Goal: Obtain resource: Obtain resource

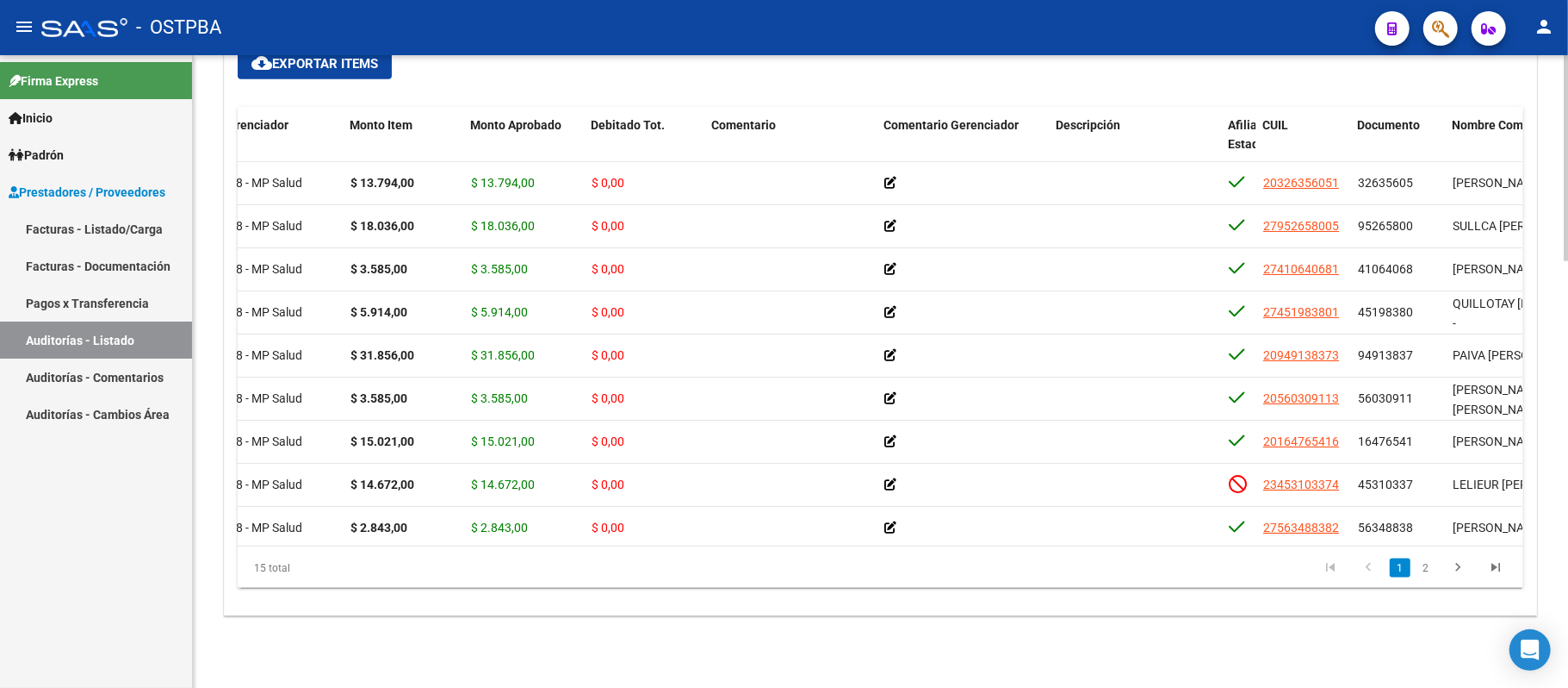
scroll to position [0, 136]
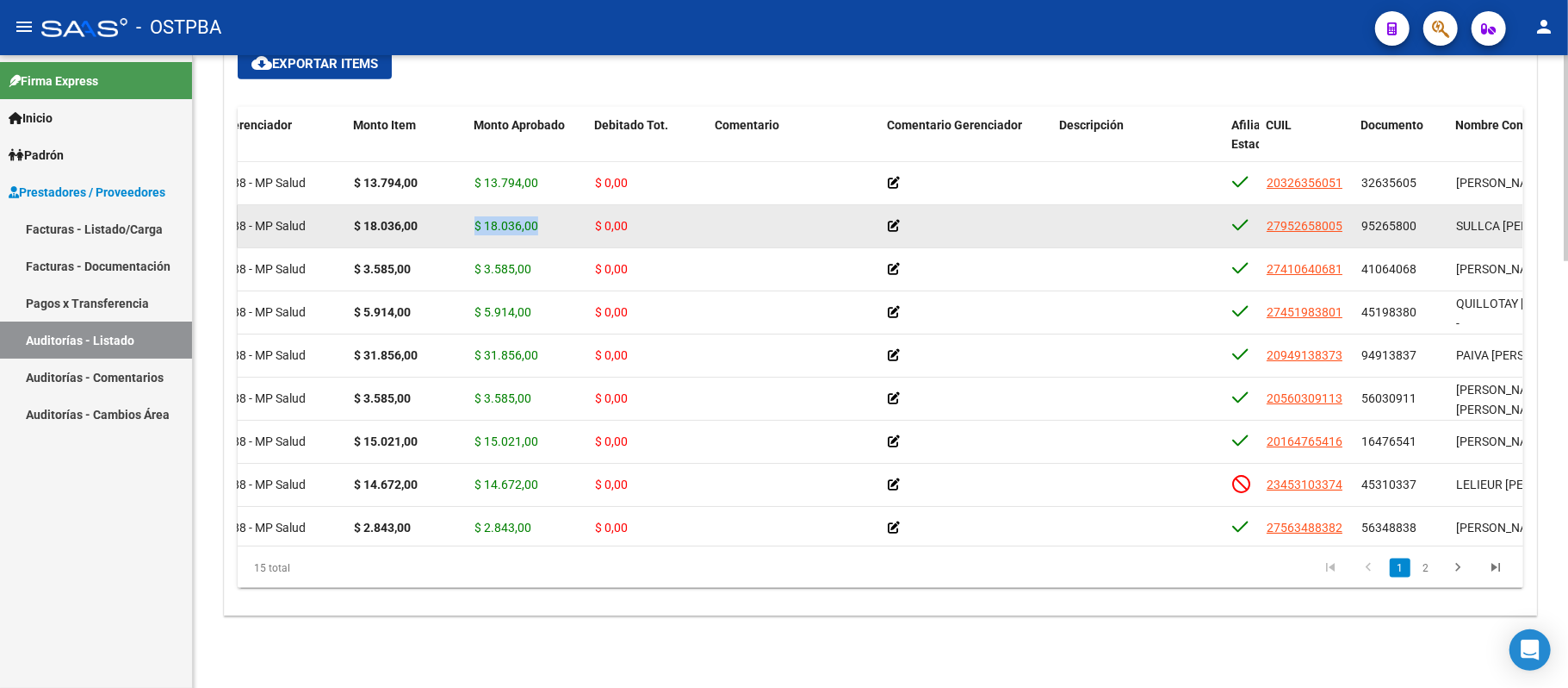
drag, startPoint x: 472, startPoint y: 224, endPoint x: 536, endPoint y: 238, distance: 65.5
click at [536, 238] on datatable-body-cell "$ 18.036,00" at bounding box center [528, 226] width 121 height 42
copy span "$ 18.036,00"
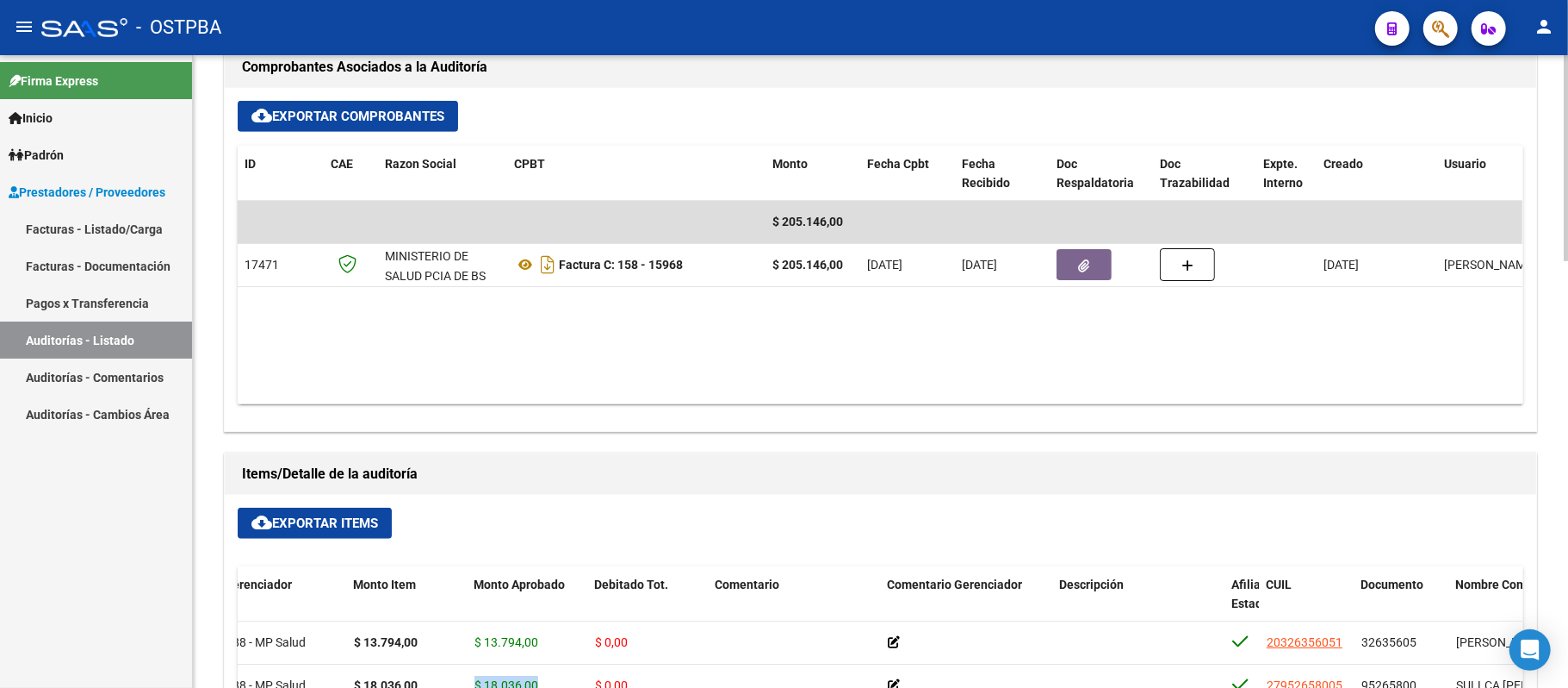
scroll to position [345, 0]
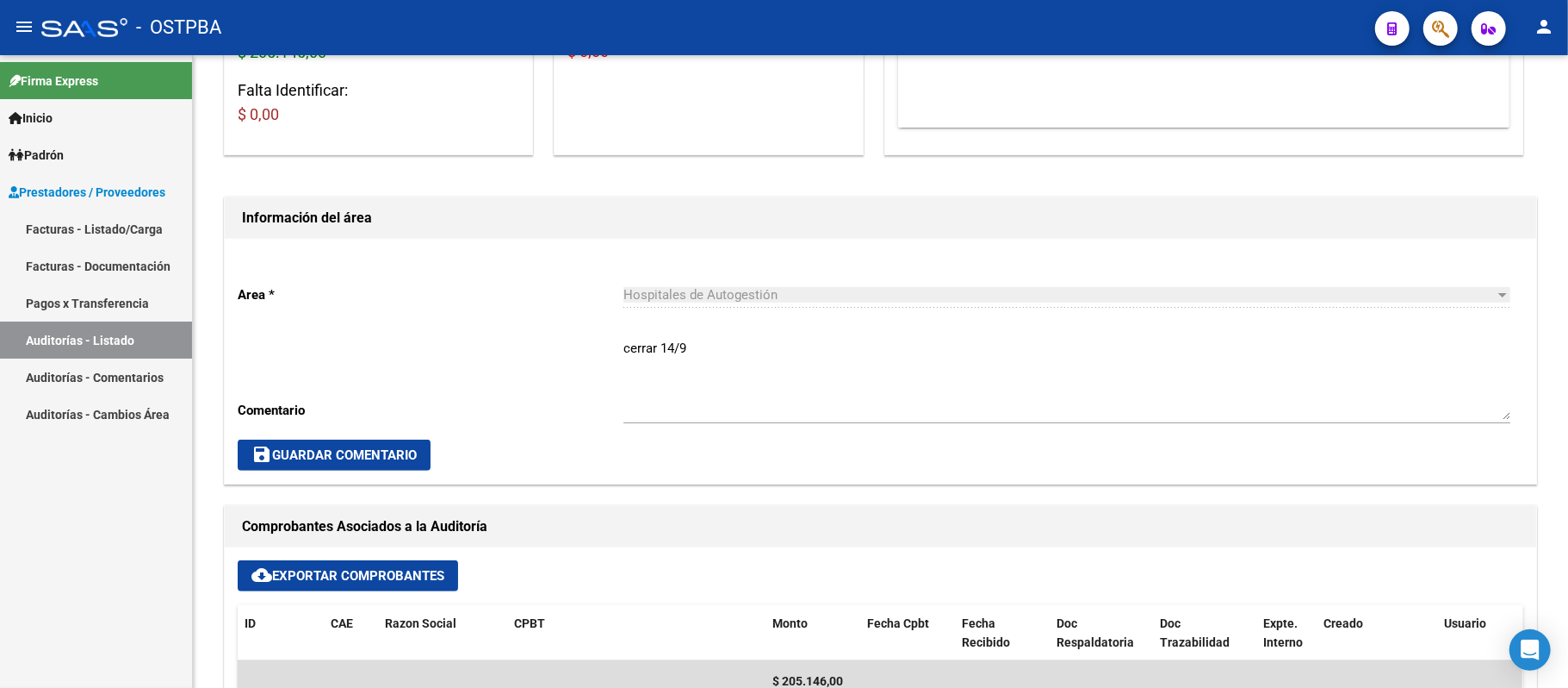
click at [78, 336] on link "Auditorías - Listado" at bounding box center [96, 340] width 192 height 37
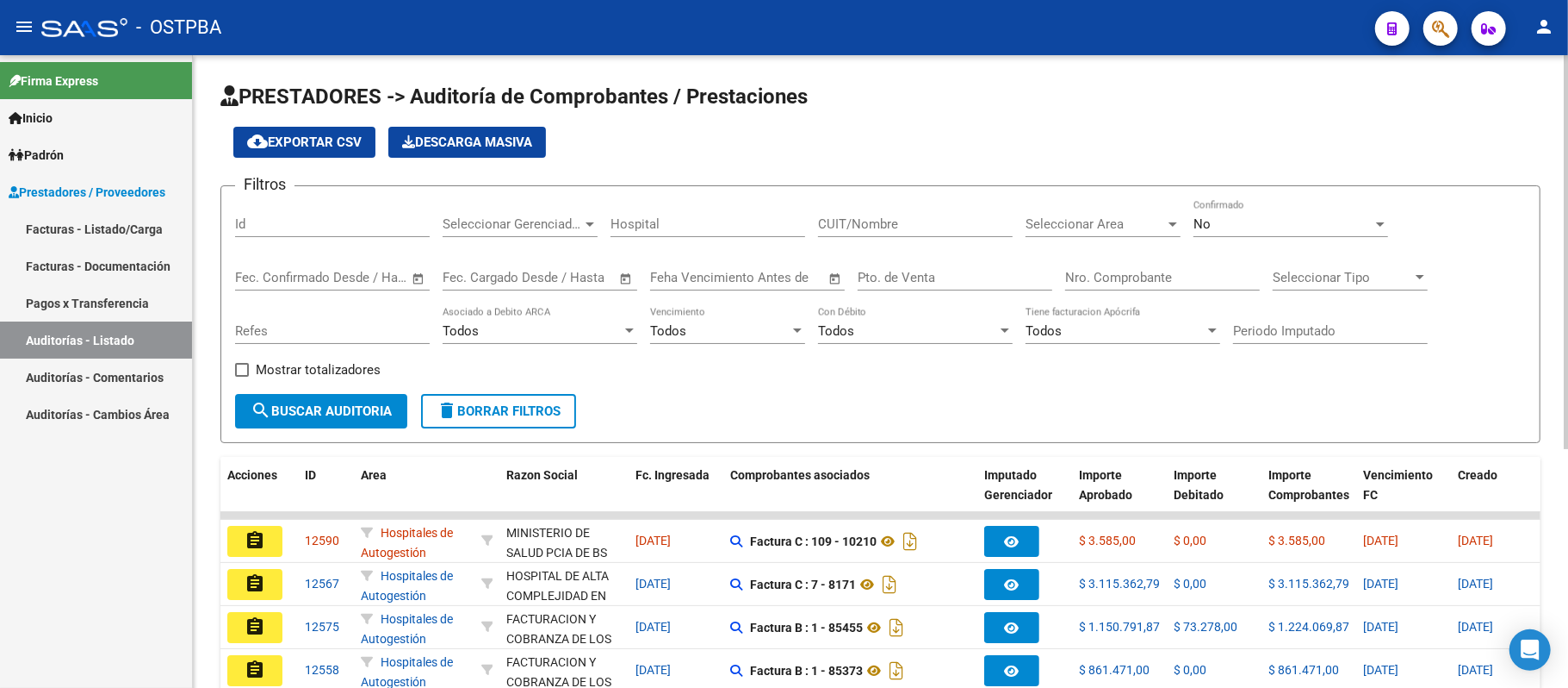
click at [1080, 327] on div "Todos" at bounding box center [1115, 331] width 179 height 15
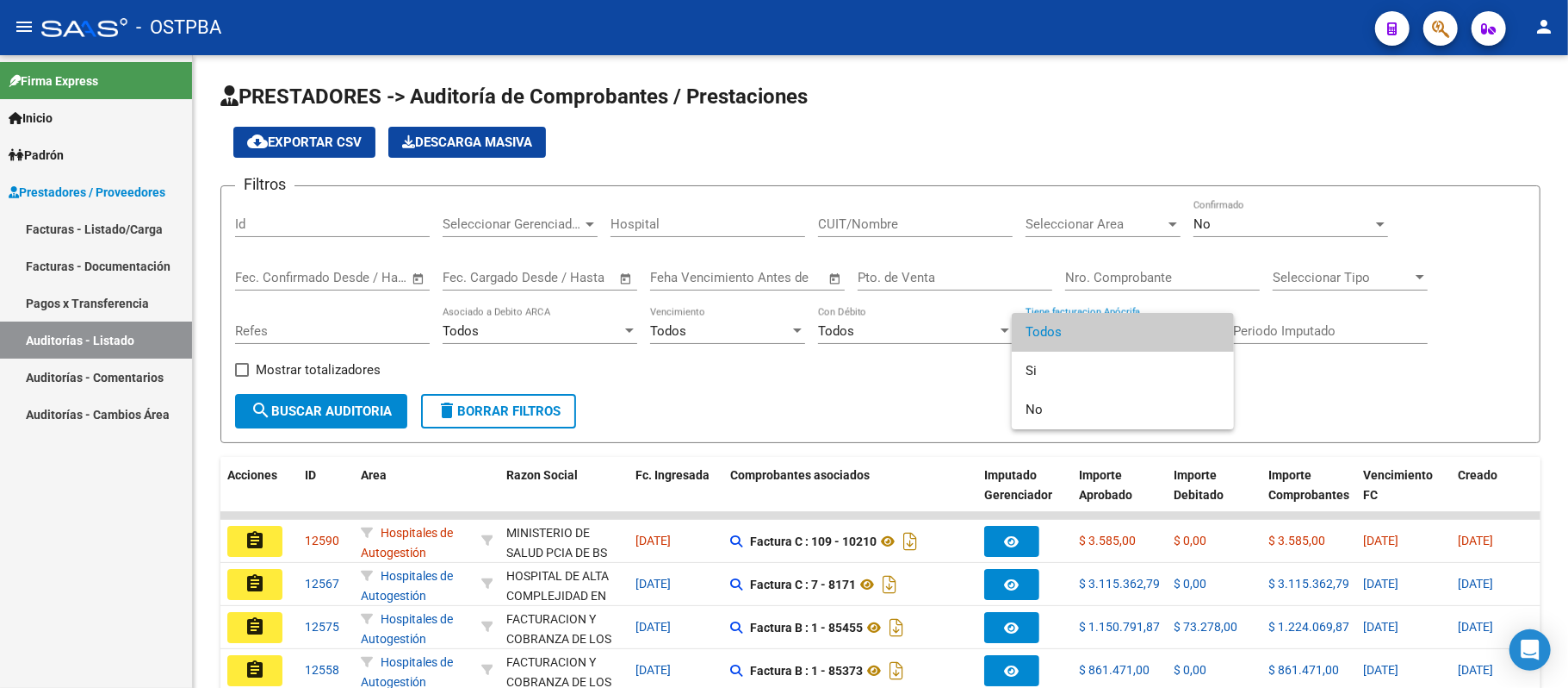
click at [1120, 263] on div at bounding box center [784, 344] width 1568 height 688
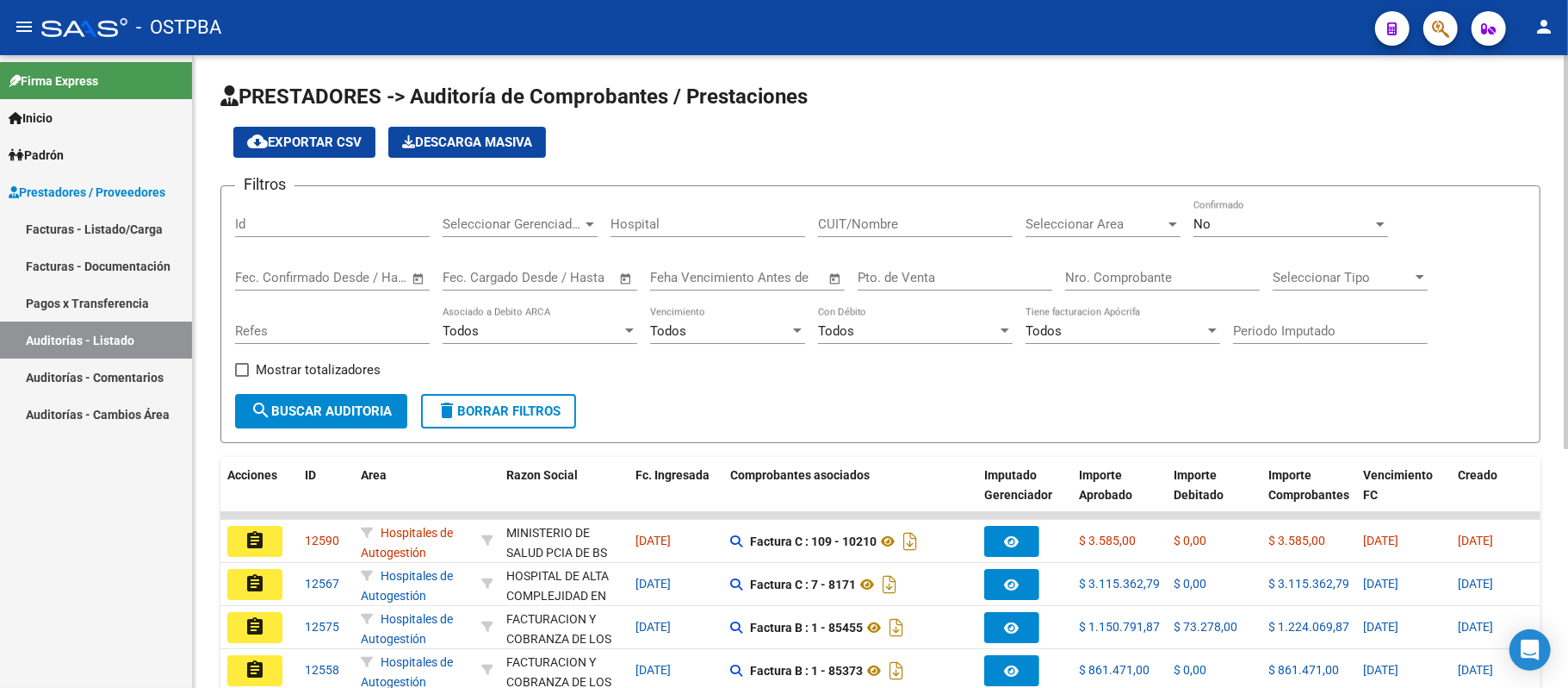
click at [1102, 273] on input "Nro. Comprobante" at bounding box center [1163, 277] width 195 height 15
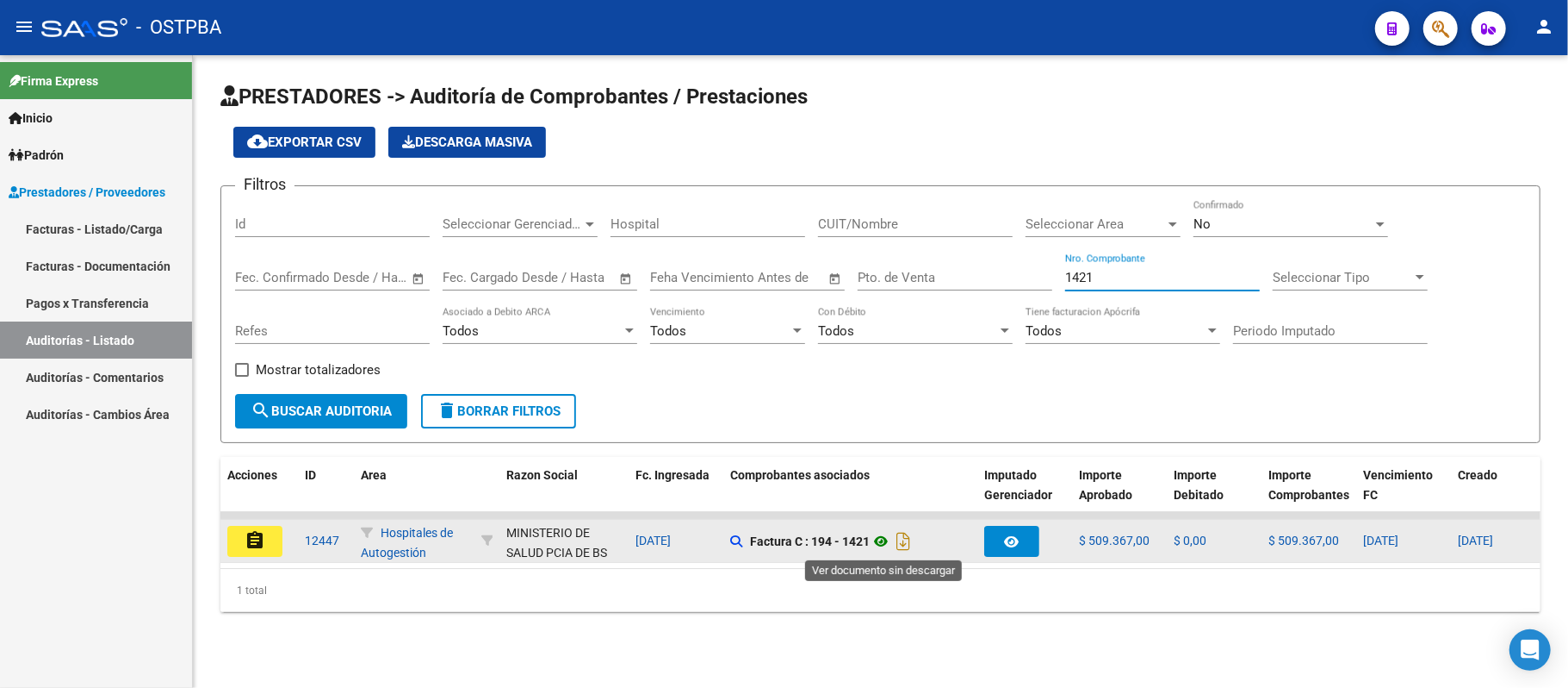
type input "1421"
click at [880, 542] on icon at bounding box center [880, 541] width 22 height 21
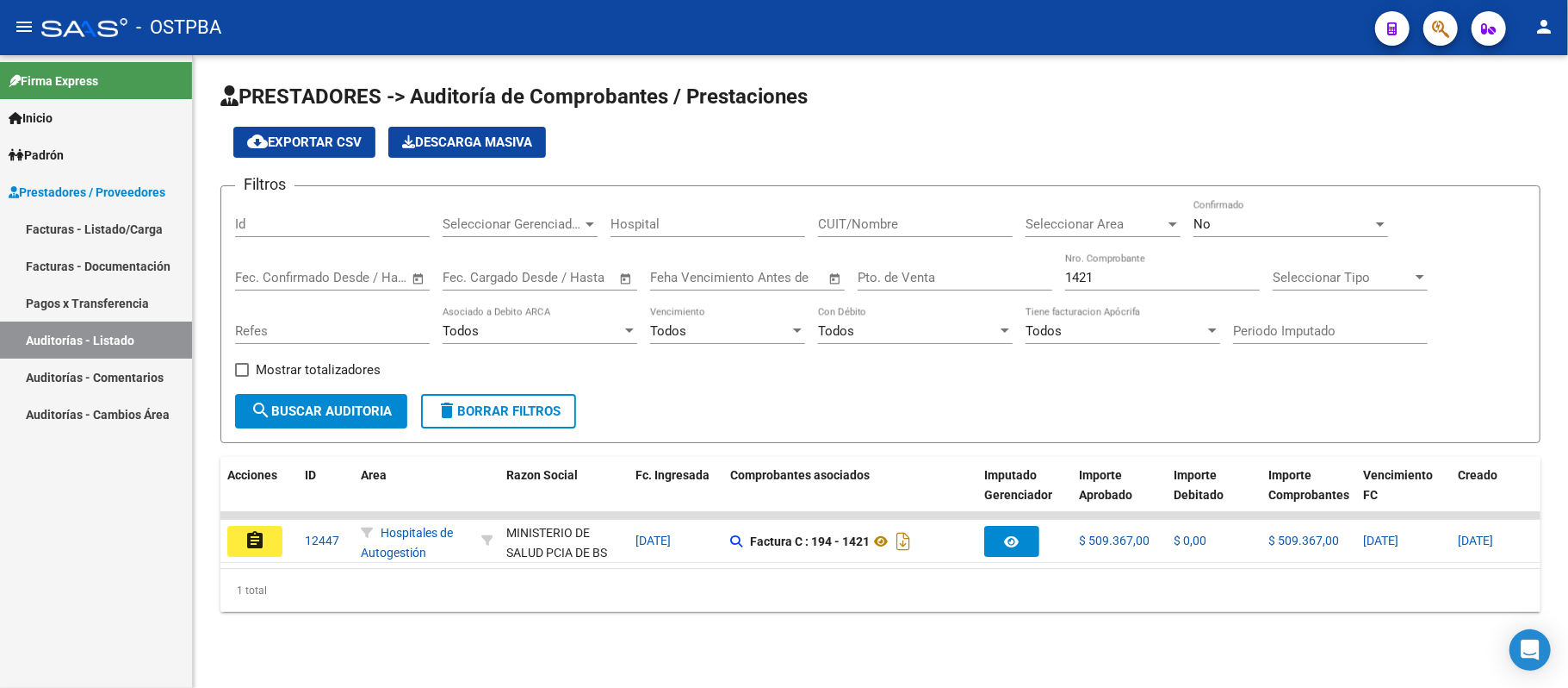
click at [272, 541] on button "assignment" at bounding box center [255, 541] width 55 height 31
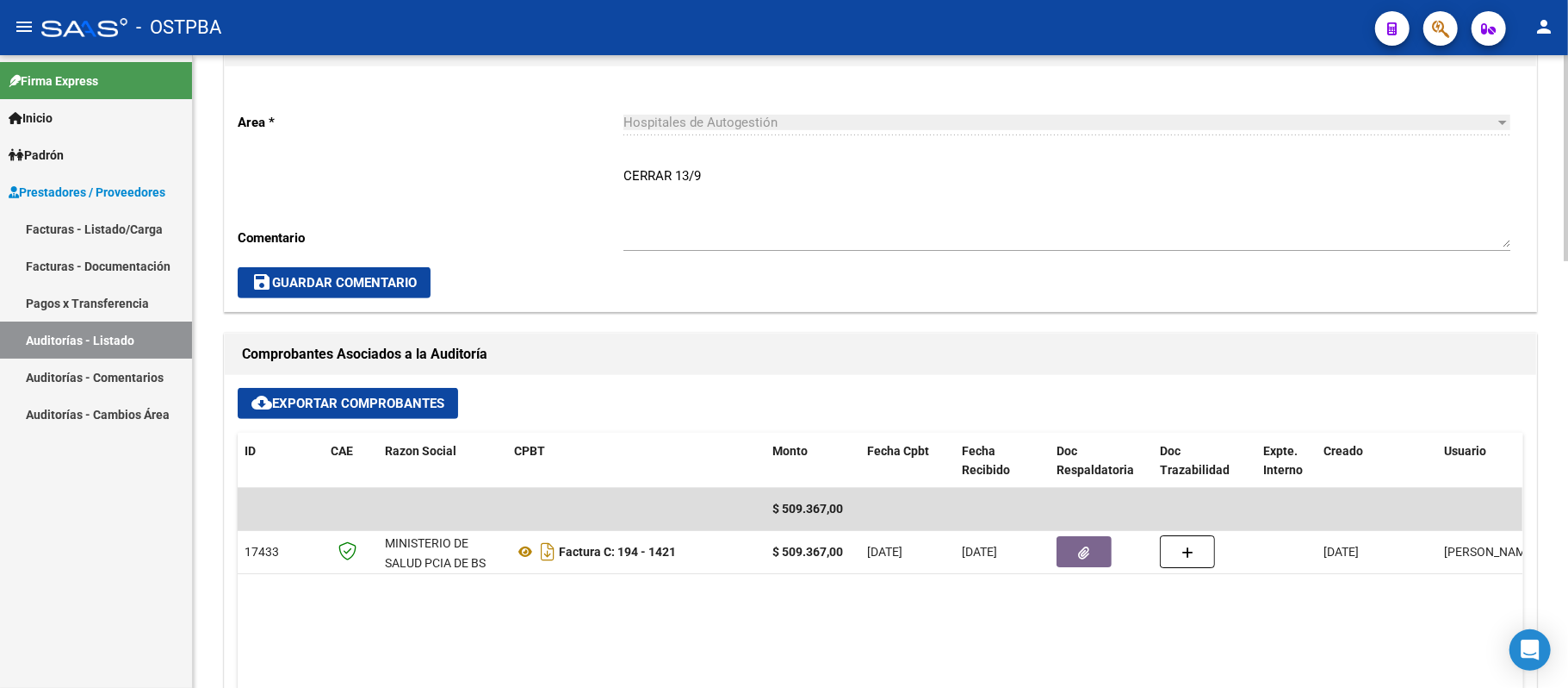
scroll to position [574, 0]
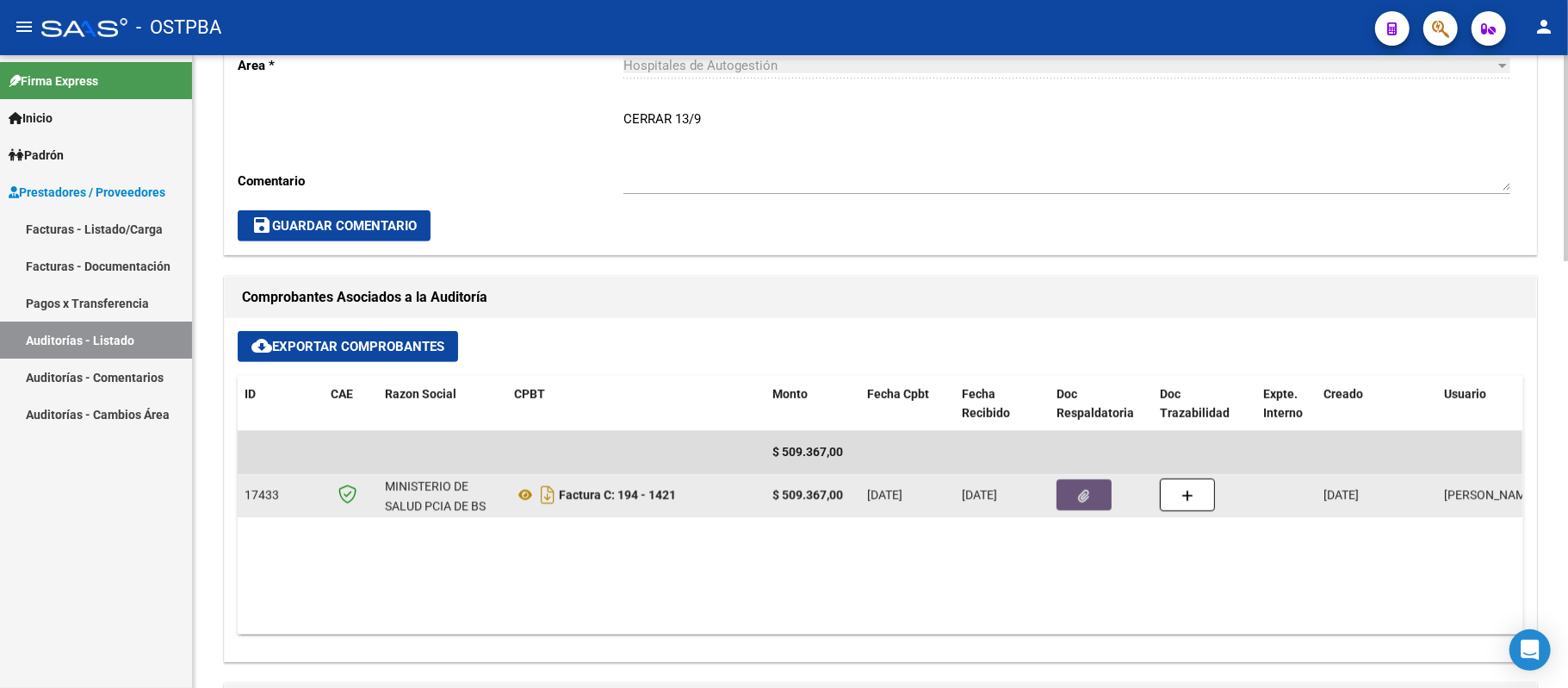
click at [1099, 494] on button "button" at bounding box center [1084, 494] width 55 height 31
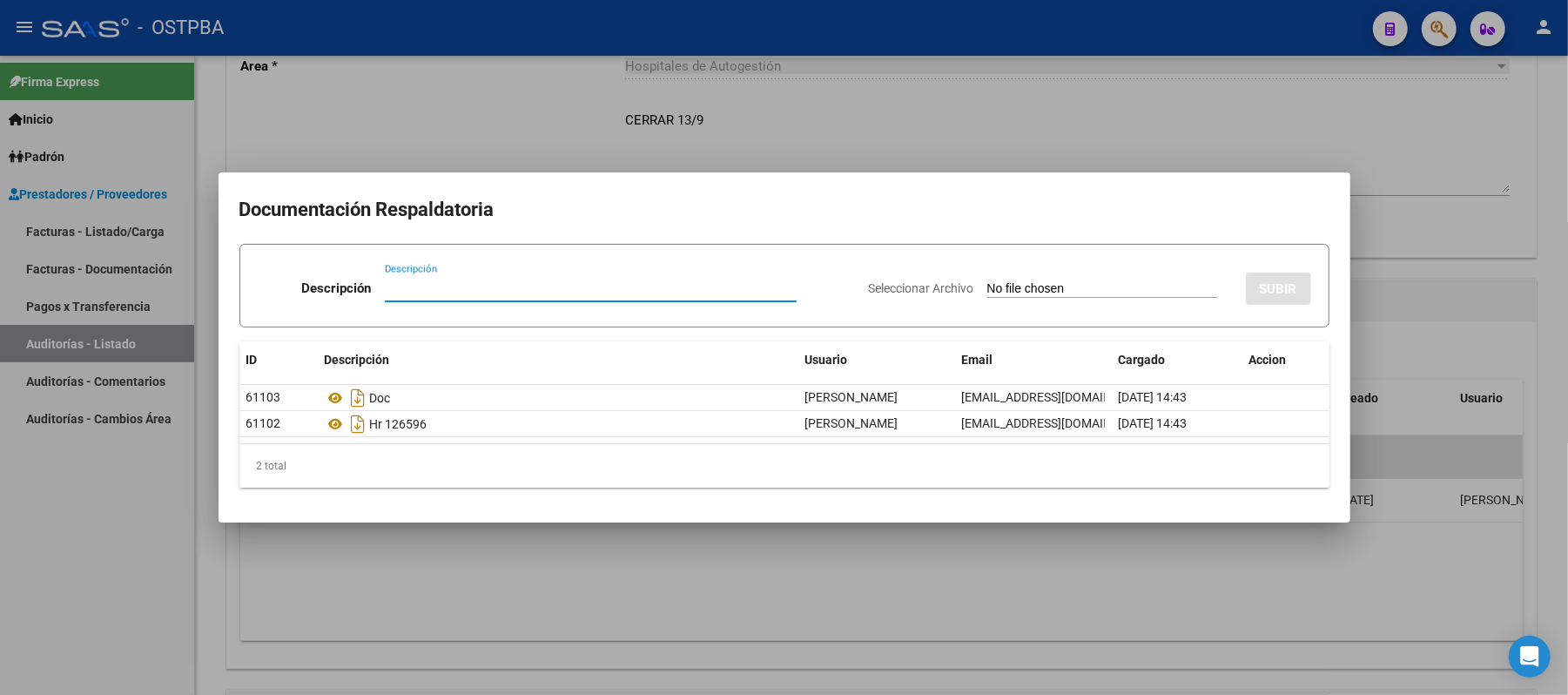
click at [1389, 196] on div at bounding box center [784, 348] width 1568 height 695
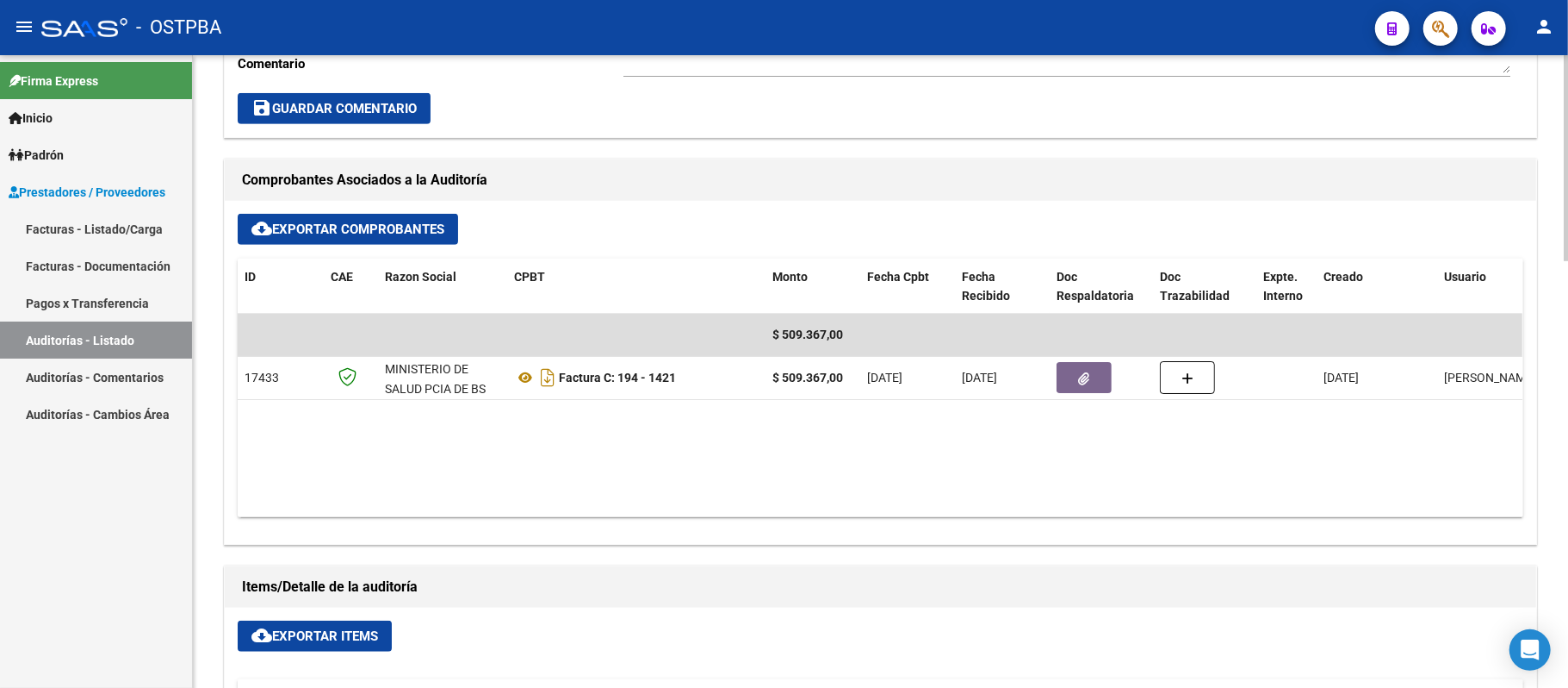
scroll to position [690, 0]
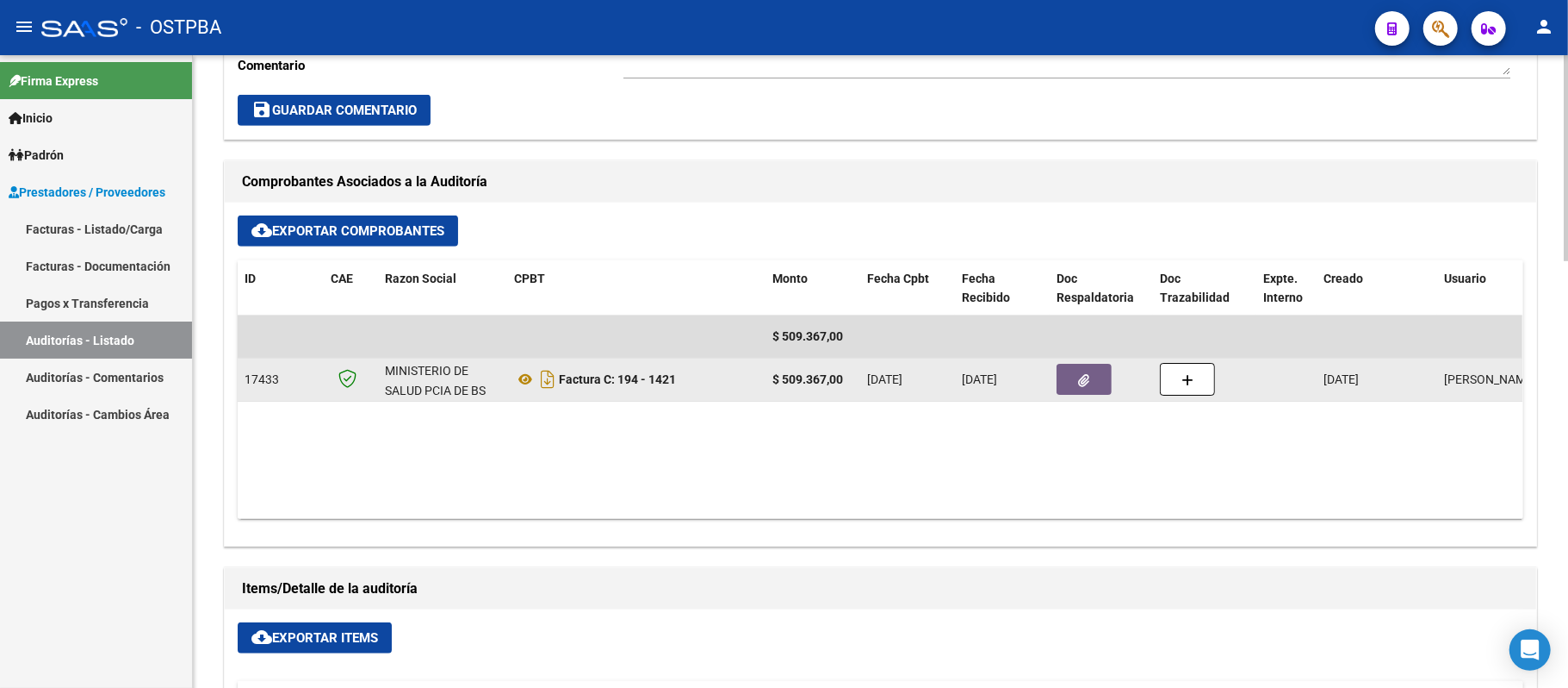
click at [1079, 377] on icon "button" at bounding box center [1084, 381] width 12 height 13
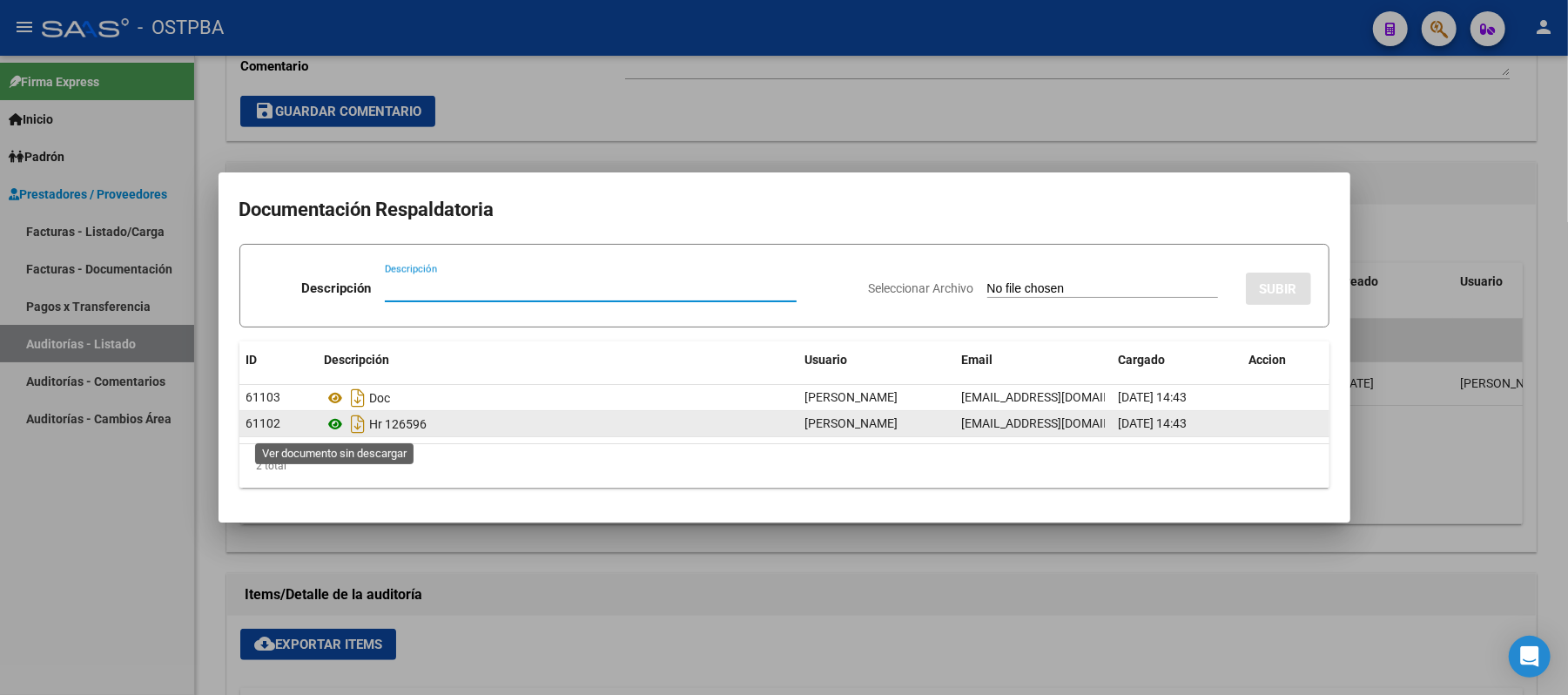
click at [341, 422] on icon at bounding box center [336, 423] width 23 height 21
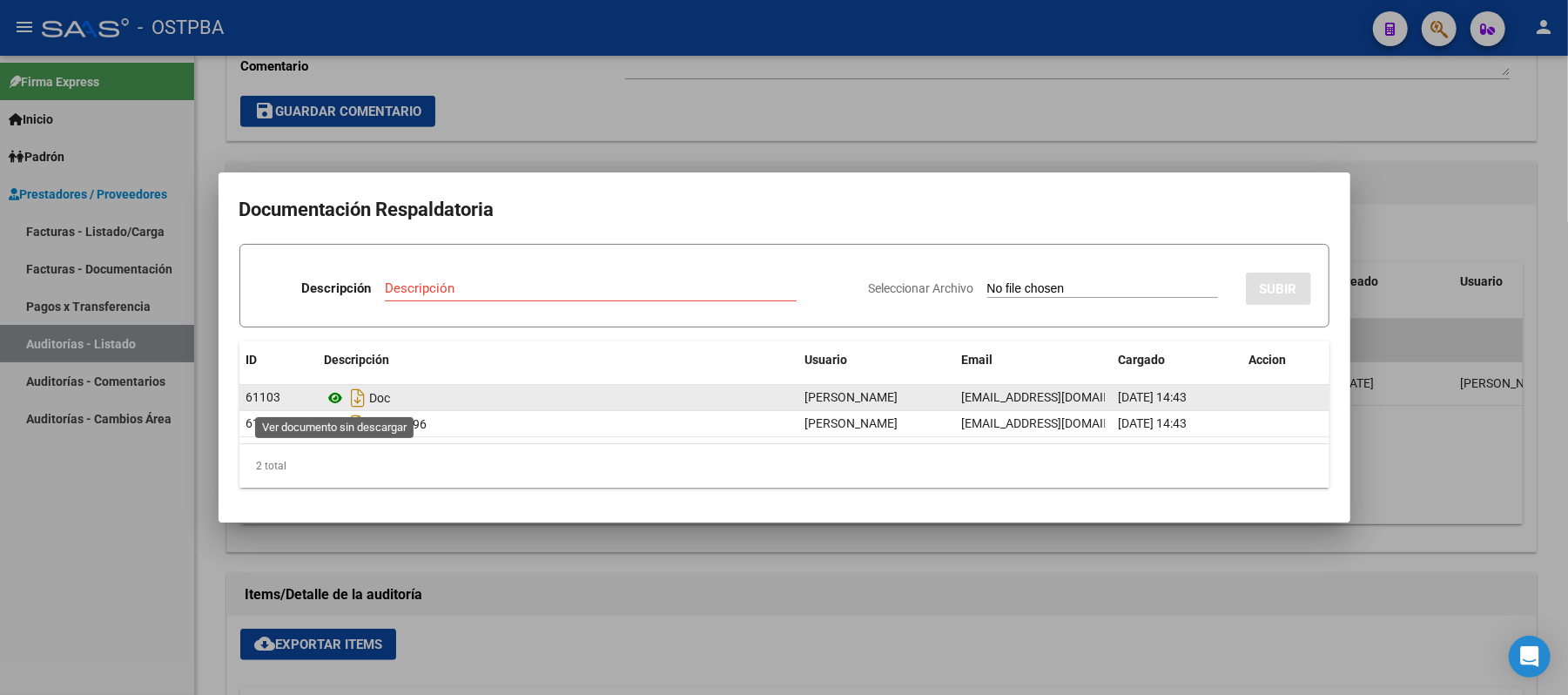
click at [332, 397] on icon at bounding box center [336, 397] width 23 height 21
click at [331, 403] on icon at bounding box center [336, 397] width 23 height 21
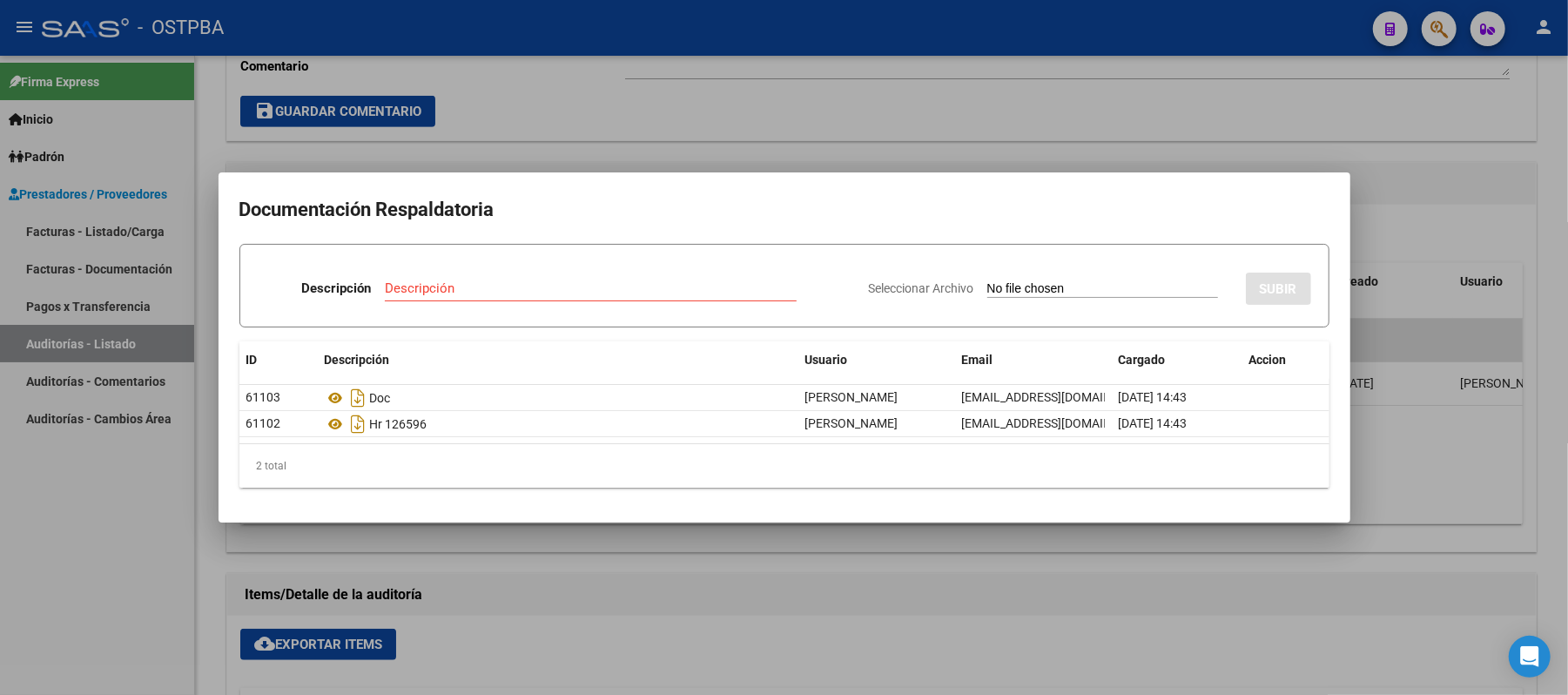
click at [1440, 191] on div at bounding box center [784, 348] width 1568 height 695
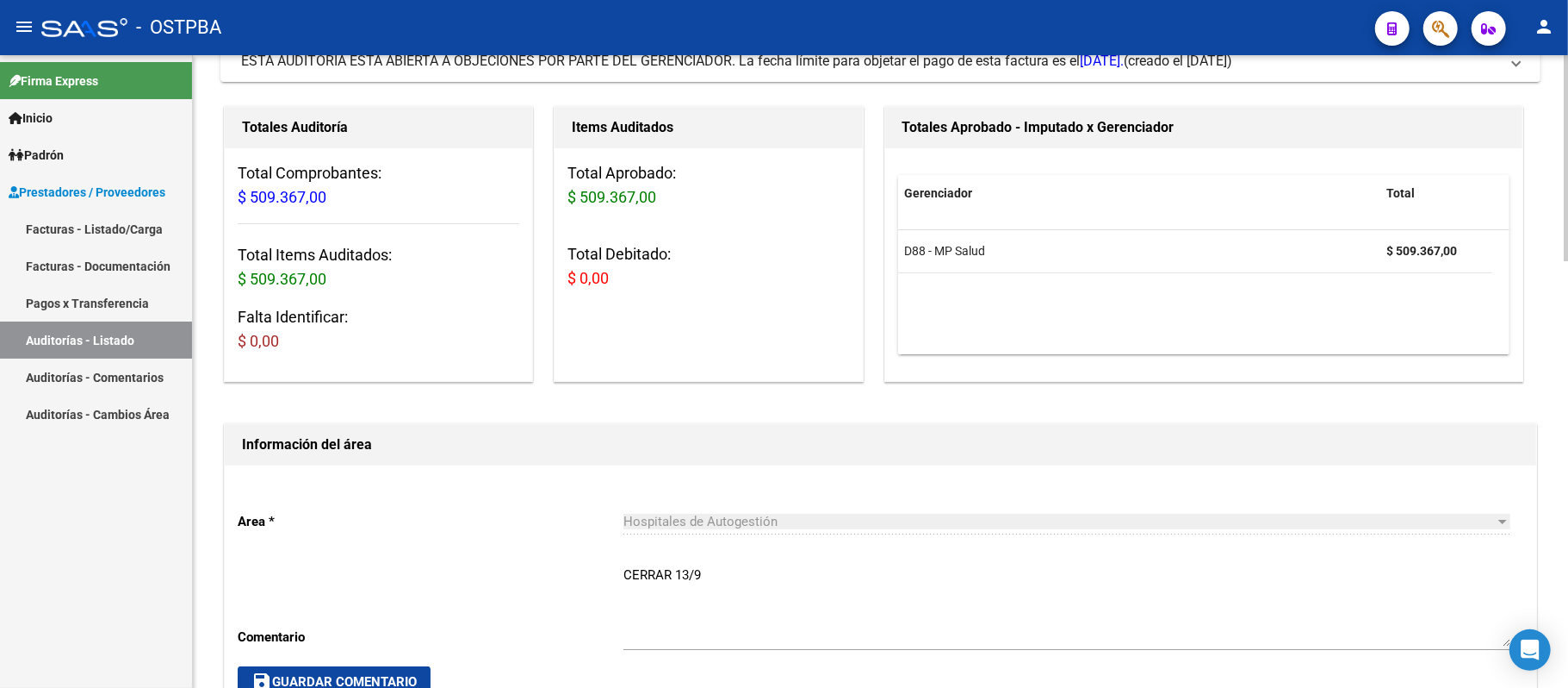
scroll to position [114, 0]
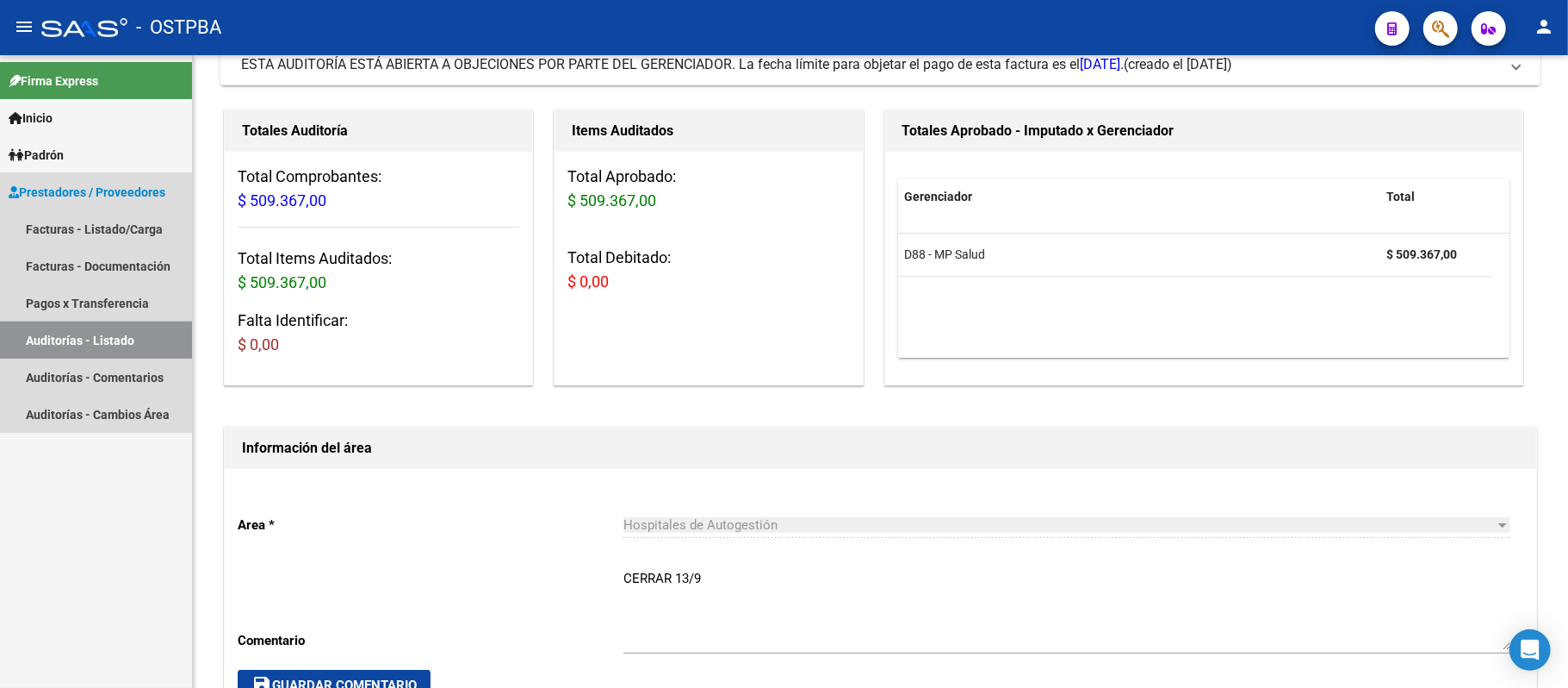
click at [56, 334] on link "Auditorías - Listado" at bounding box center [96, 340] width 192 height 37
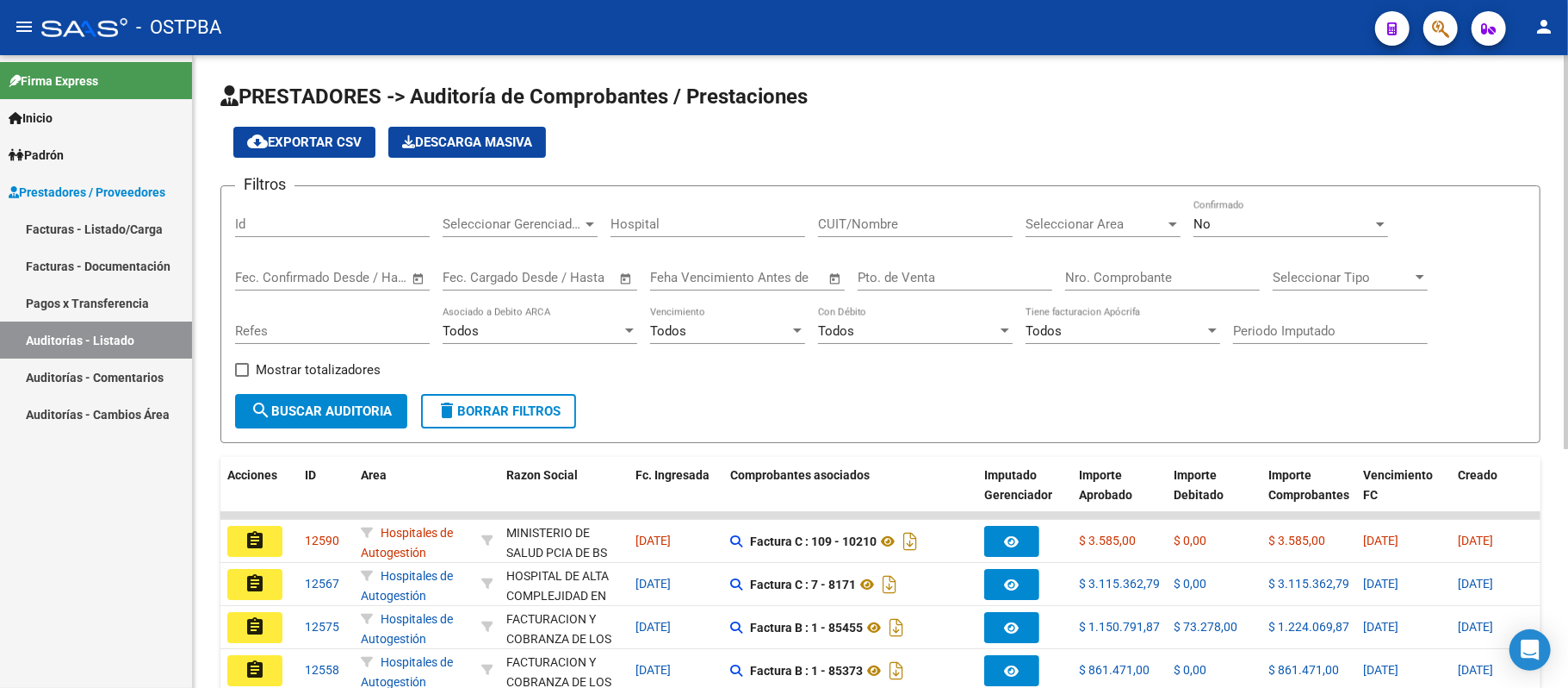
click at [1159, 291] on div "Nro. Comprobante" at bounding box center [1163, 281] width 195 height 54
click at [1162, 276] on input "Nro. Comprobante" at bounding box center [1163, 277] width 195 height 15
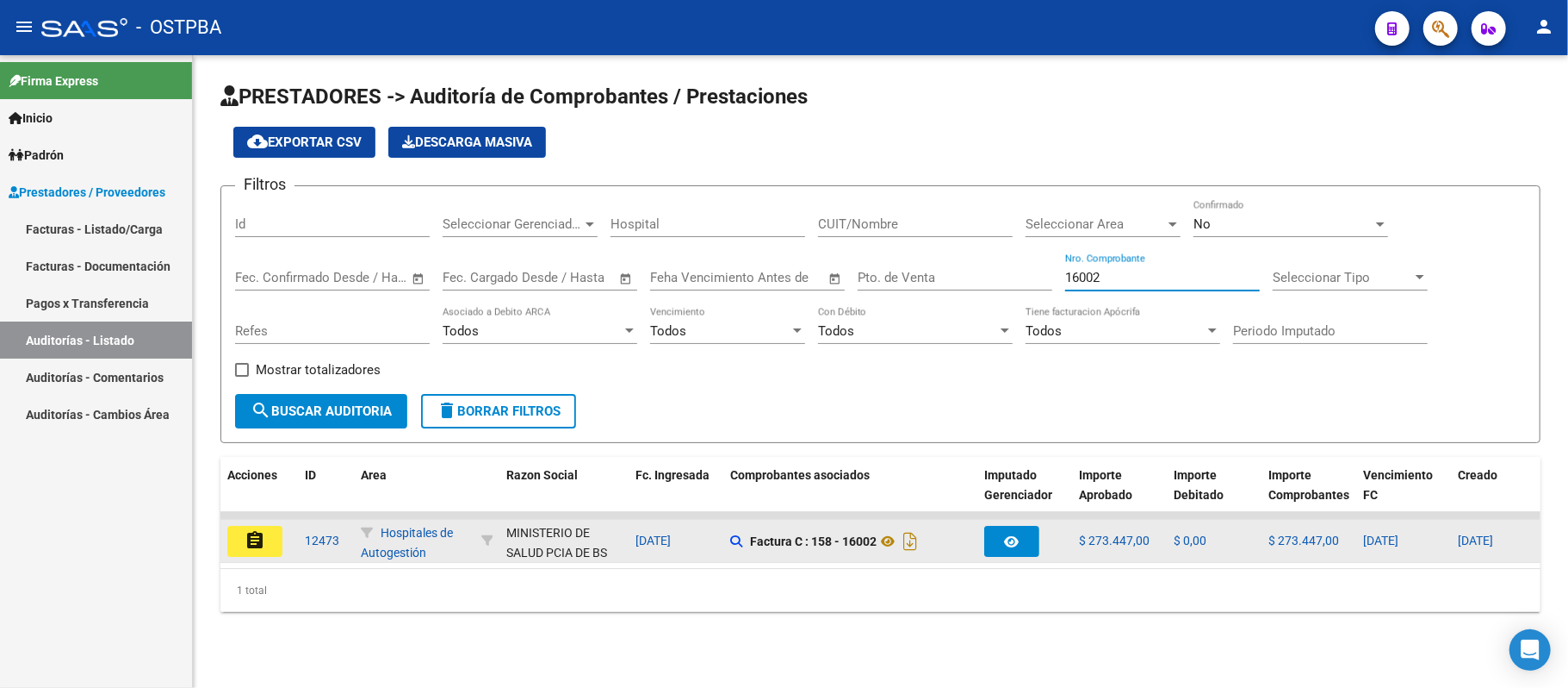
type input "16002"
click at [258, 538] on mat-icon "assignment" at bounding box center [254, 540] width 21 height 21
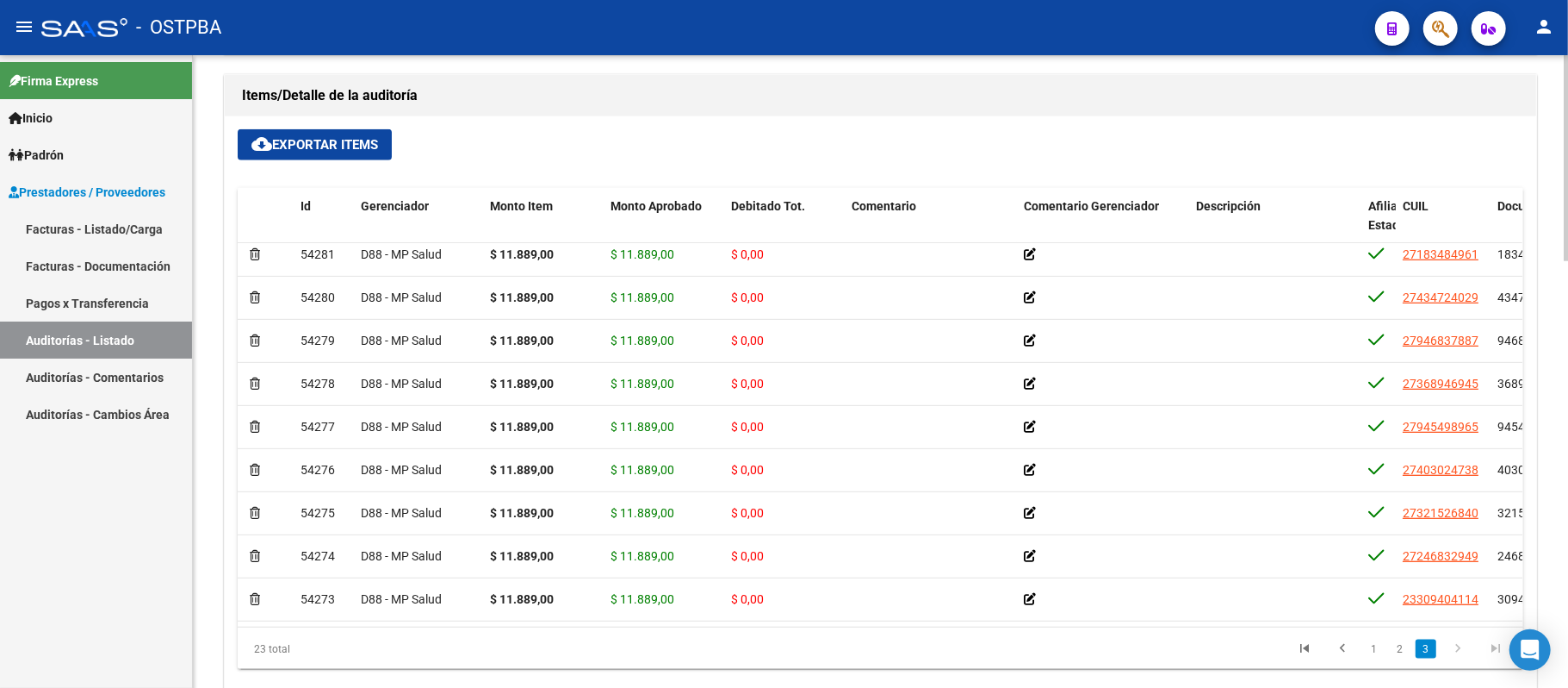
scroll to position [1149, 0]
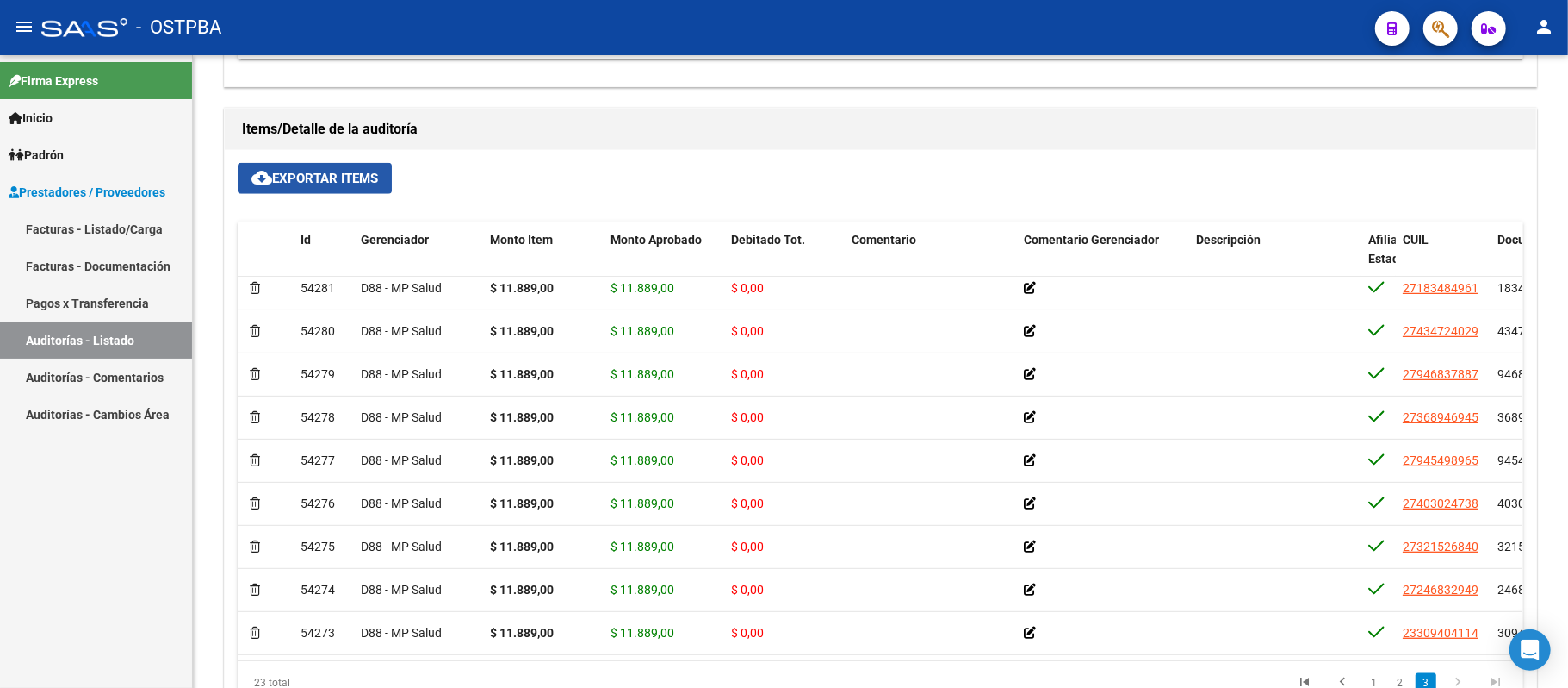
click at [378, 184] on span "cloud_download Exportar Items" at bounding box center [315, 178] width 127 height 15
